Goal: Task Accomplishment & Management: Complete application form

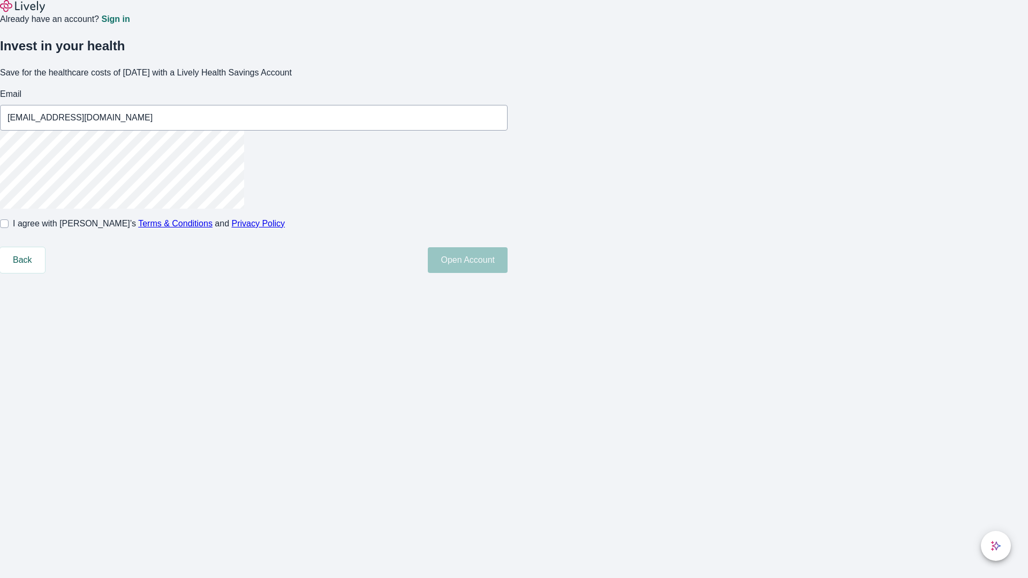
click at [9, 228] on input "I agree with Lively’s Terms & Conditions and Privacy Policy" at bounding box center [4, 224] width 9 height 9
checkbox input "true"
click at [508, 273] on button "Open Account" at bounding box center [468, 260] width 80 height 26
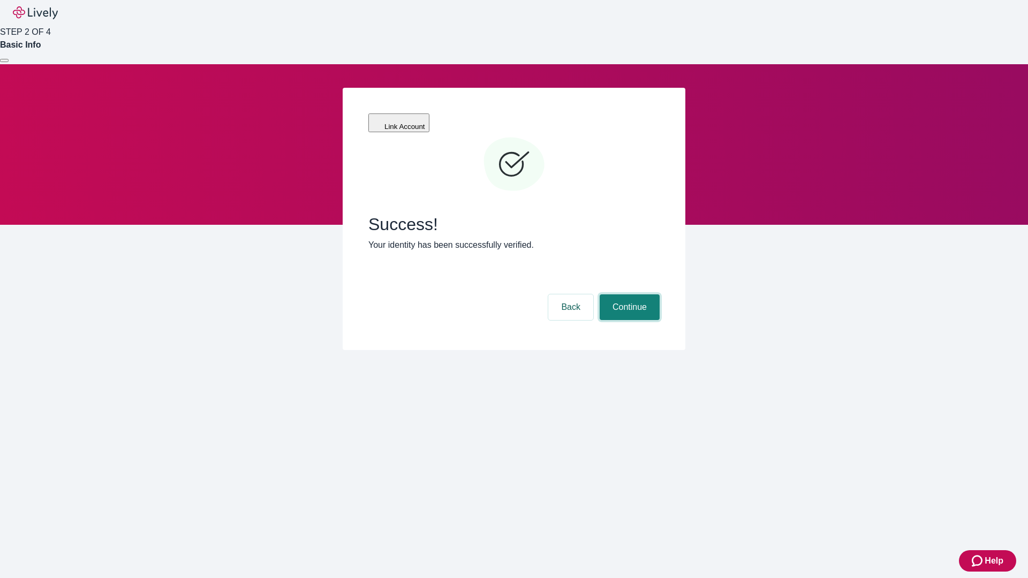
click at [628, 295] on button "Continue" at bounding box center [630, 308] width 60 height 26
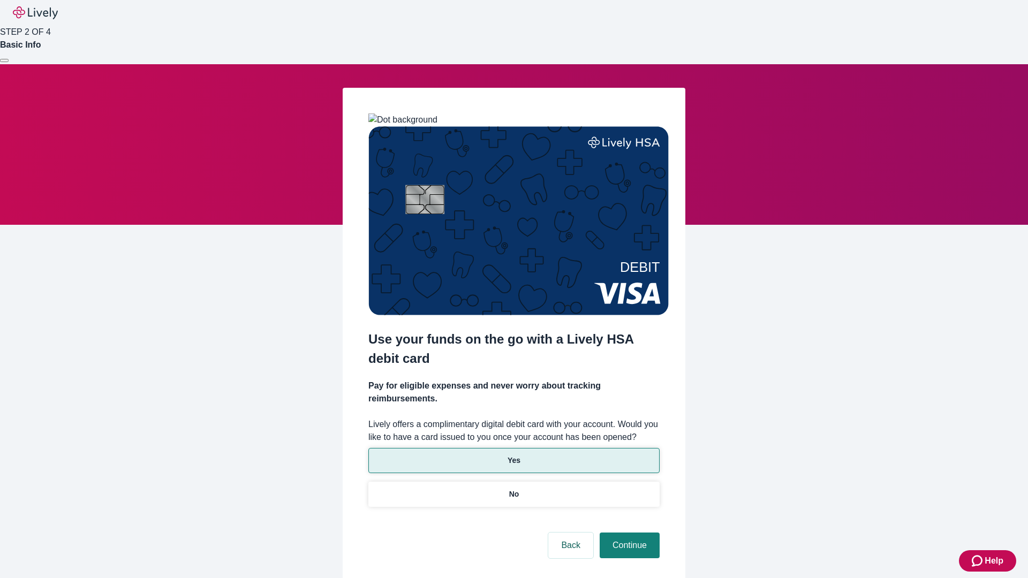
click at [514, 455] on p "Yes" at bounding box center [514, 460] width 13 height 11
click at [628, 533] on button "Continue" at bounding box center [630, 546] width 60 height 26
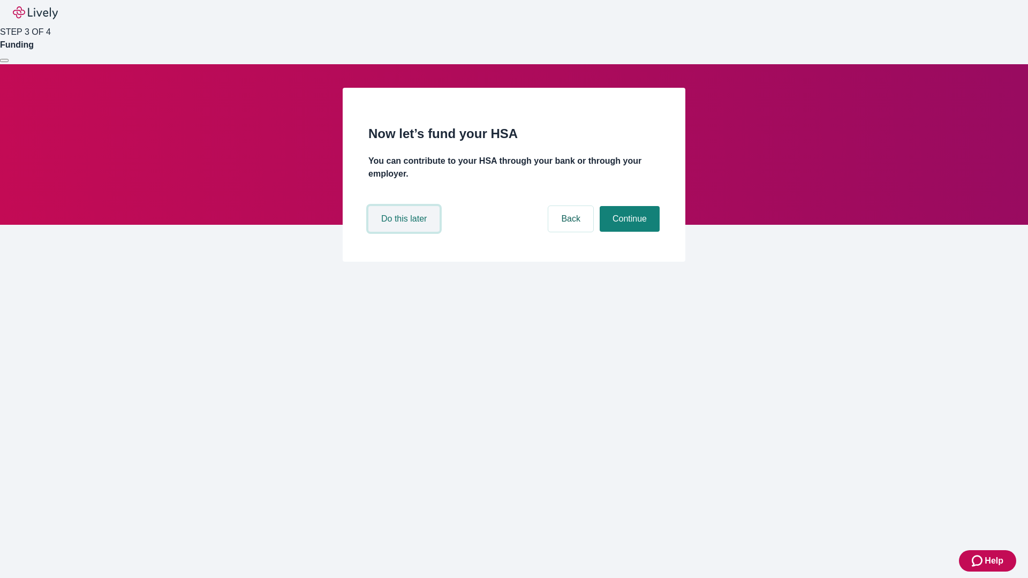
click at [405, 232] on button "Do this later" at bounding box center [403, 219] width 71 height 26
